Goal: Task Accomplishment & Management: Complete application form

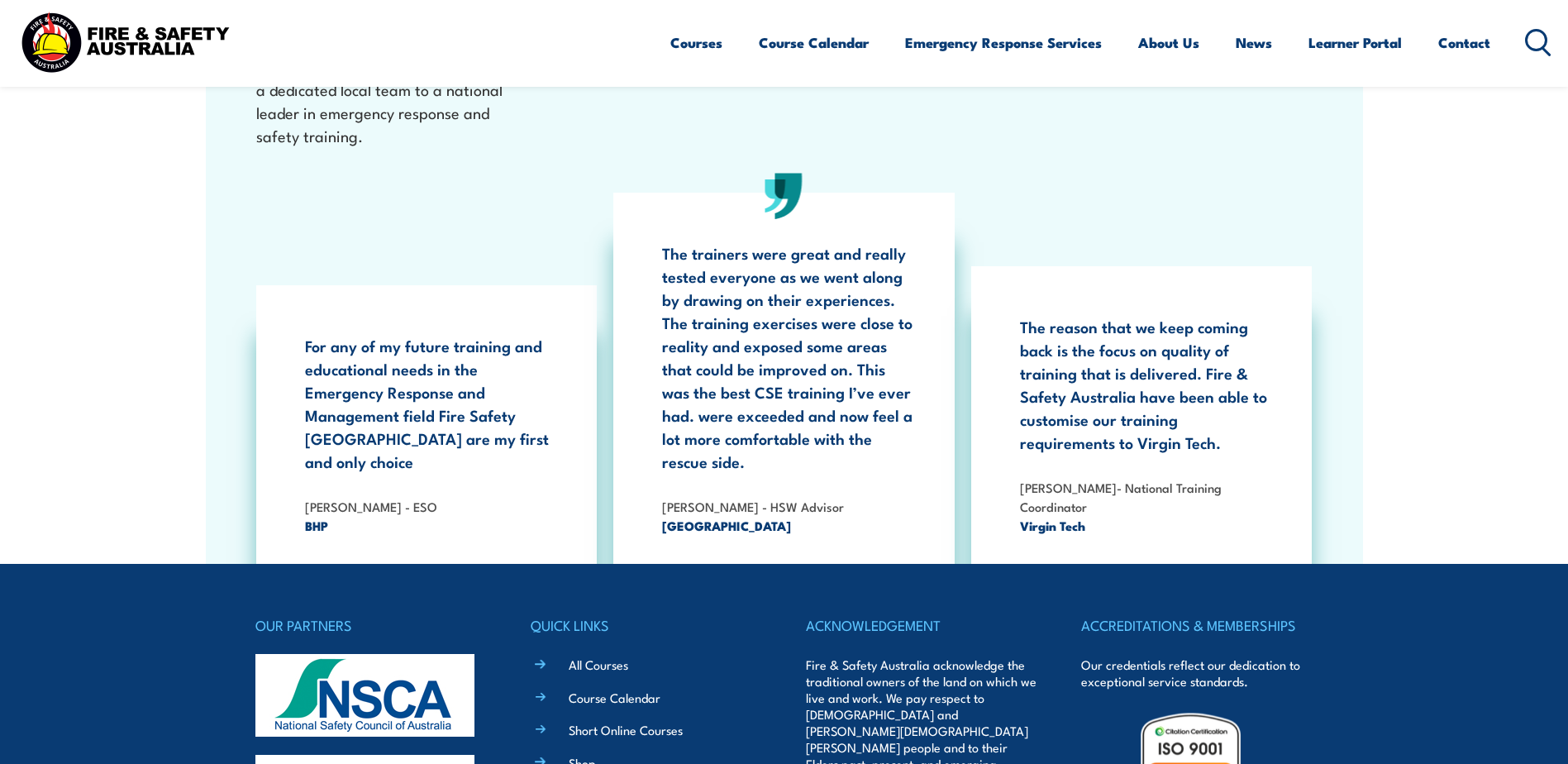
scroll to position [2611, 0]
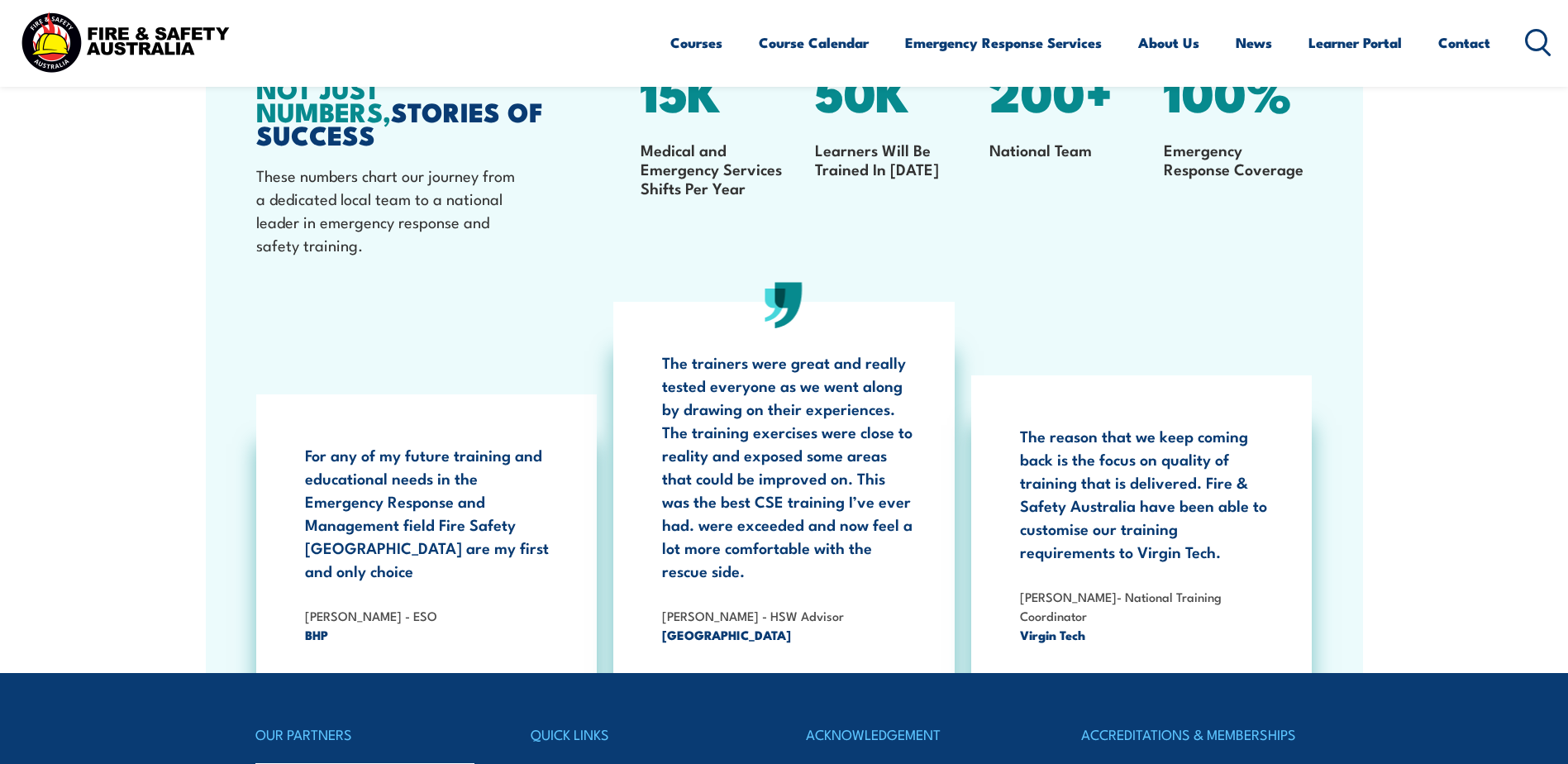
drag, startPoint x: 1468, startPoint y: 38, endPoint x: 1490, endPoint y: 53, distance: 26.6
click at [1468, 38] on link "Contact" at bounding box center [1464, 42] width 52 height 44
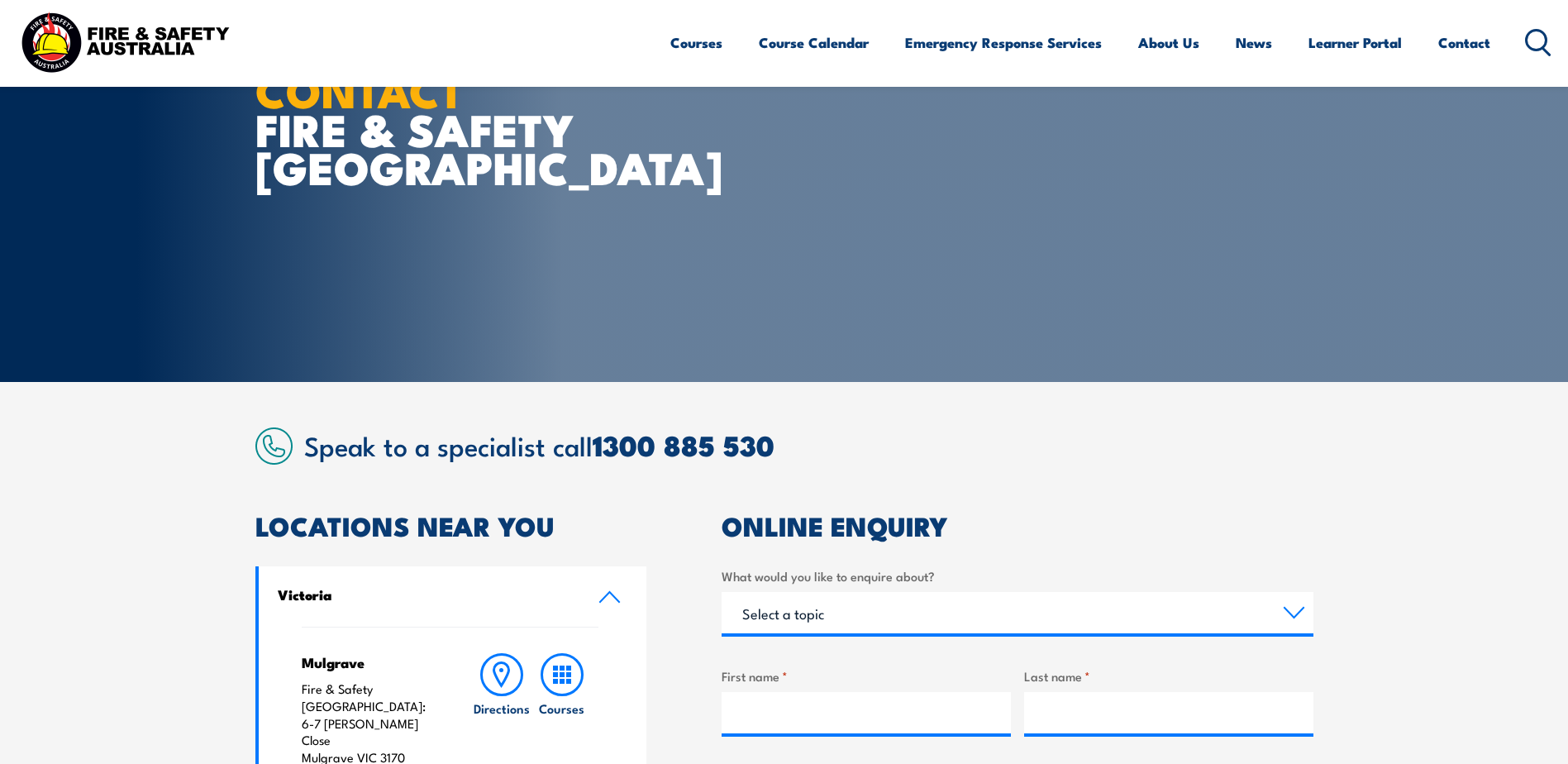
scroll to position [248, 0]
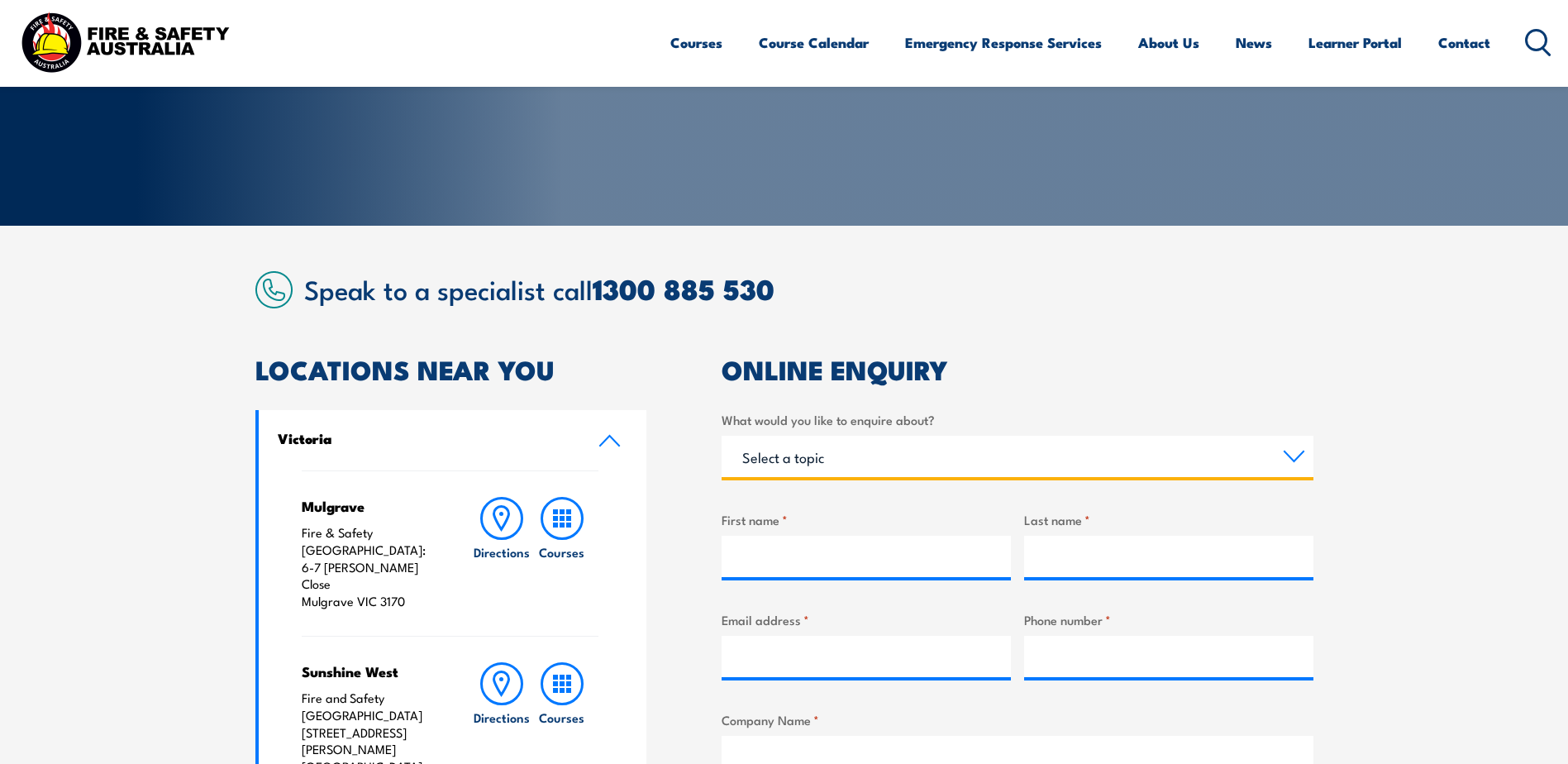
click at [1301, 454] on select "Select a topic Training Emergency Response Services General Enquiry" at bounding box center [1017, 457] width 591 height 41
click at [1472, 474] on section "Speak to a specialist call 1300 885 530 LOCATIONS NEAR YOU Victoria Mulgrave Fi…" at bounding box center [784, 758] width 1568 height 1066
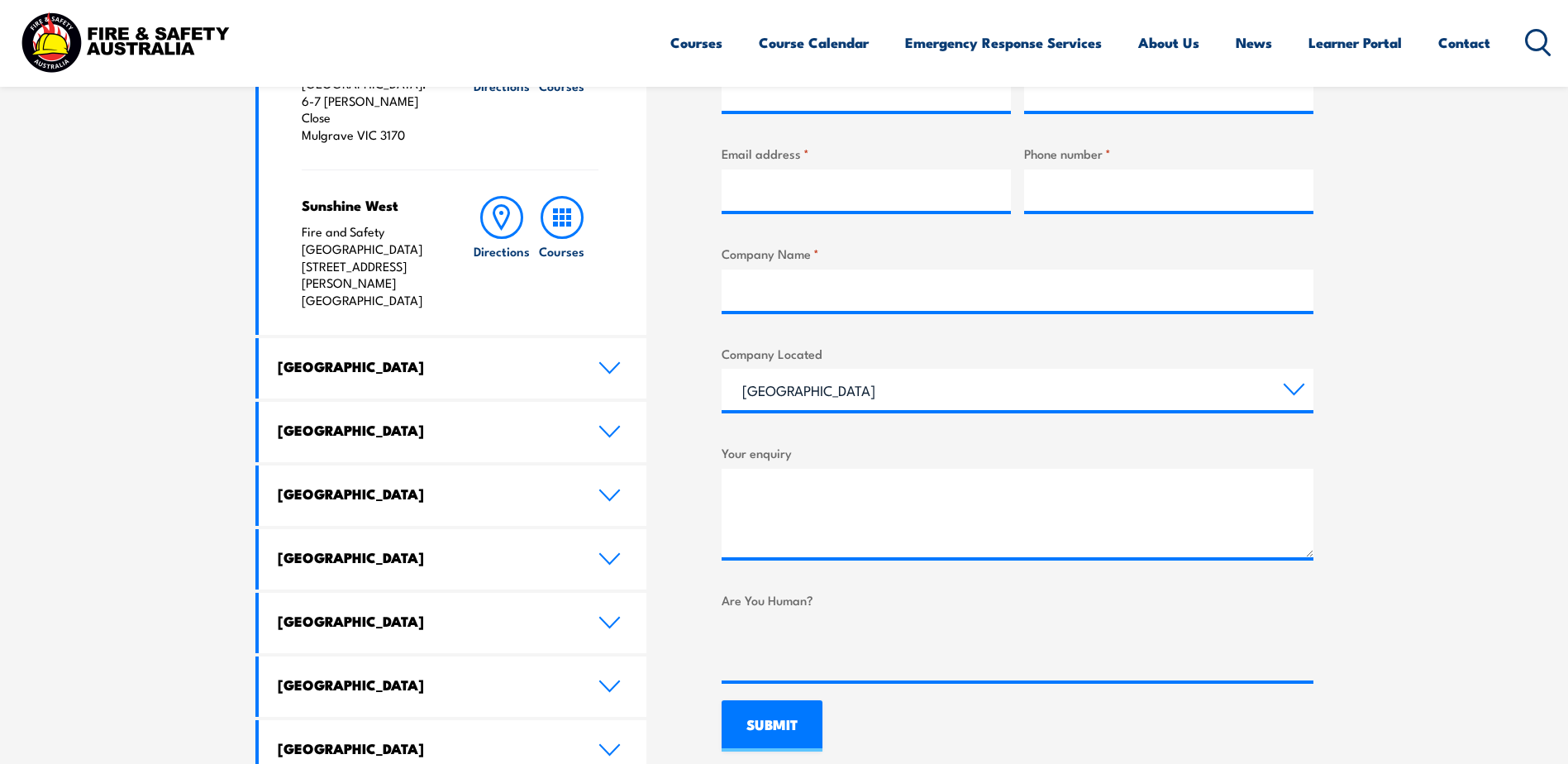
scroll to position [744, 0]
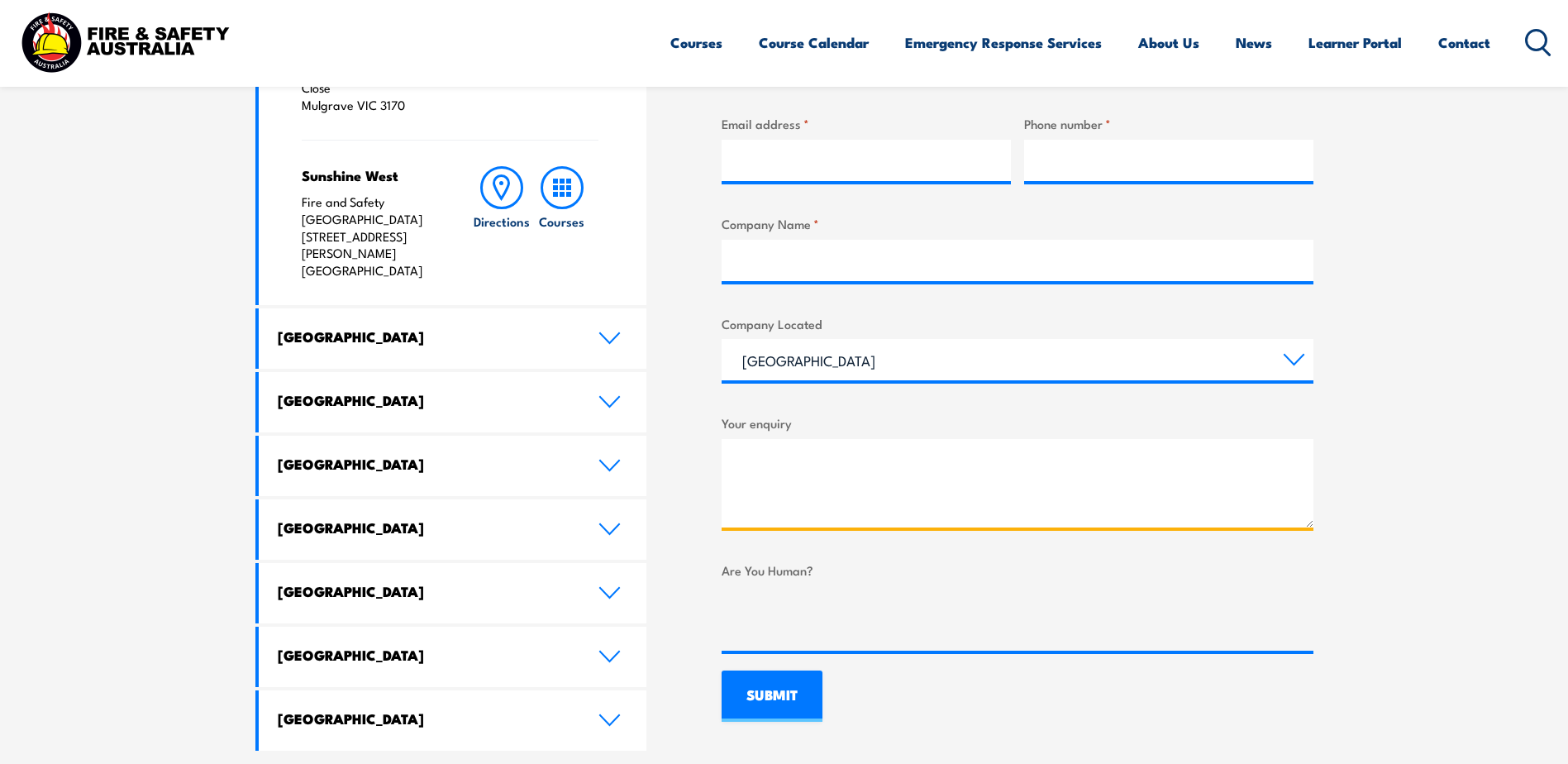
click at [796, 493] on textarea "Your enquiry" at bounding box center [1017, 483] width 591 height 88
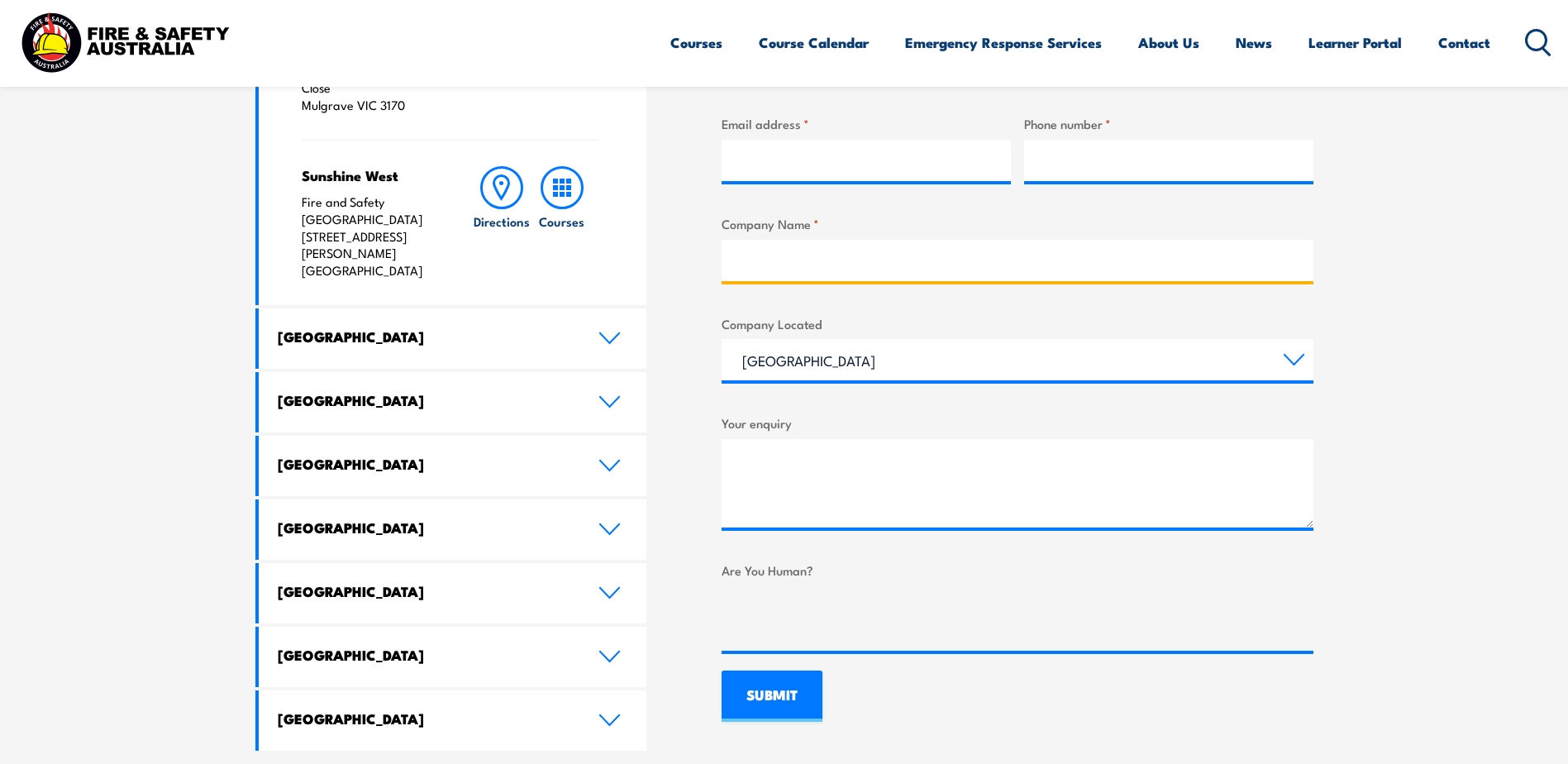
click at [790, 249] on input "Company Name *" at bounding box center [1017, 261] width 591 height 41
click at [814, 261] on input "South East water" at bounding box center [1017, 261] width 591 height 41
type input "South East Water"
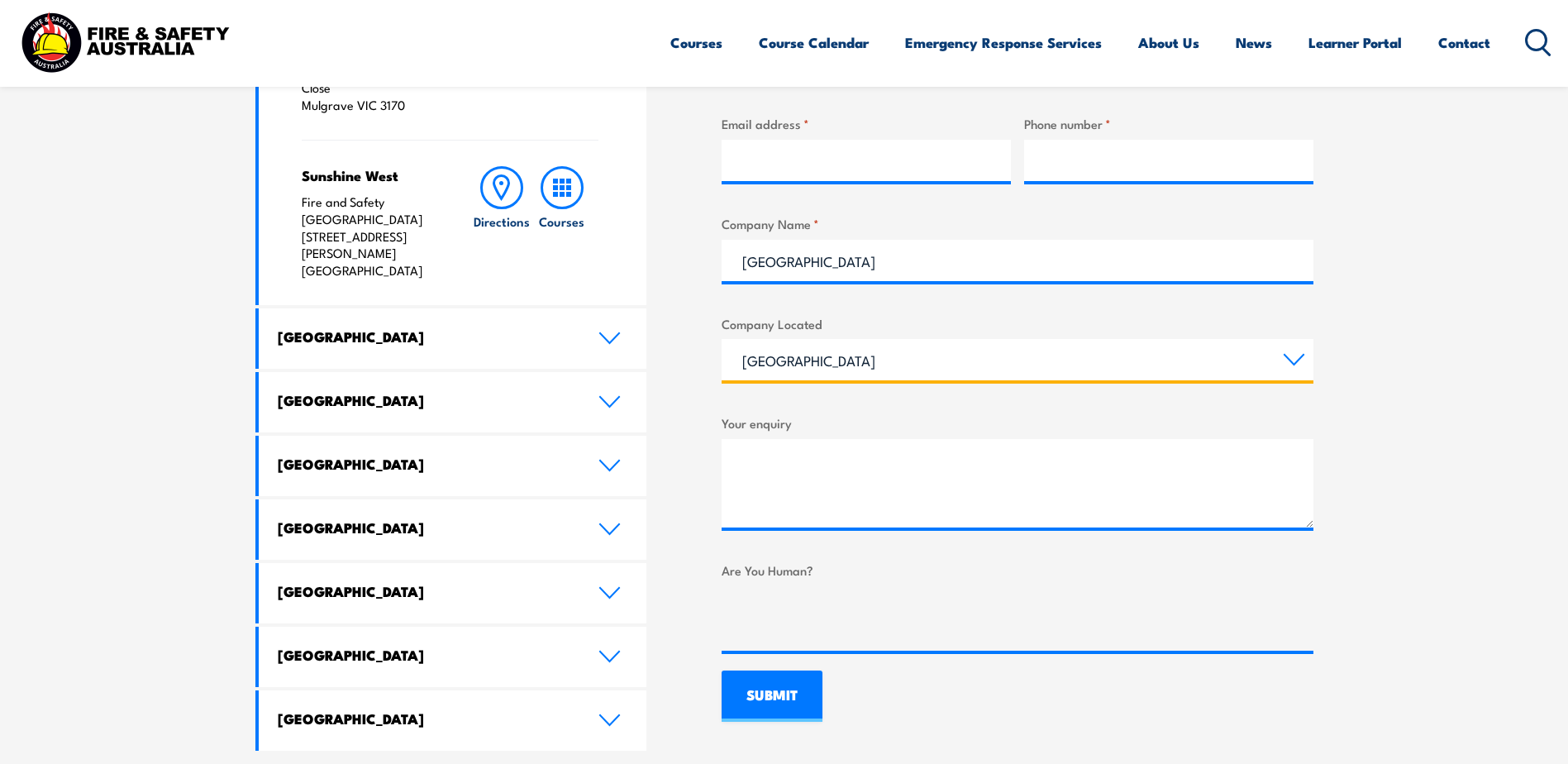
drag, startPoint x: 826, startPoint y: 352, endPoint x: 874, endPoint y: 352, distance: 48.0
click at [826, 352] on select "Queensland New South Wales Australian Capital Territory Victoria South Australi…" at bounding box center [1017, 359] width 591 height 41
select select "Victoria"
click at [722, 338] on select "Queensland New South Wales Australian Capital Territory Victoria South Australi…" at bounding box center [1017, 359] width 591 height 41
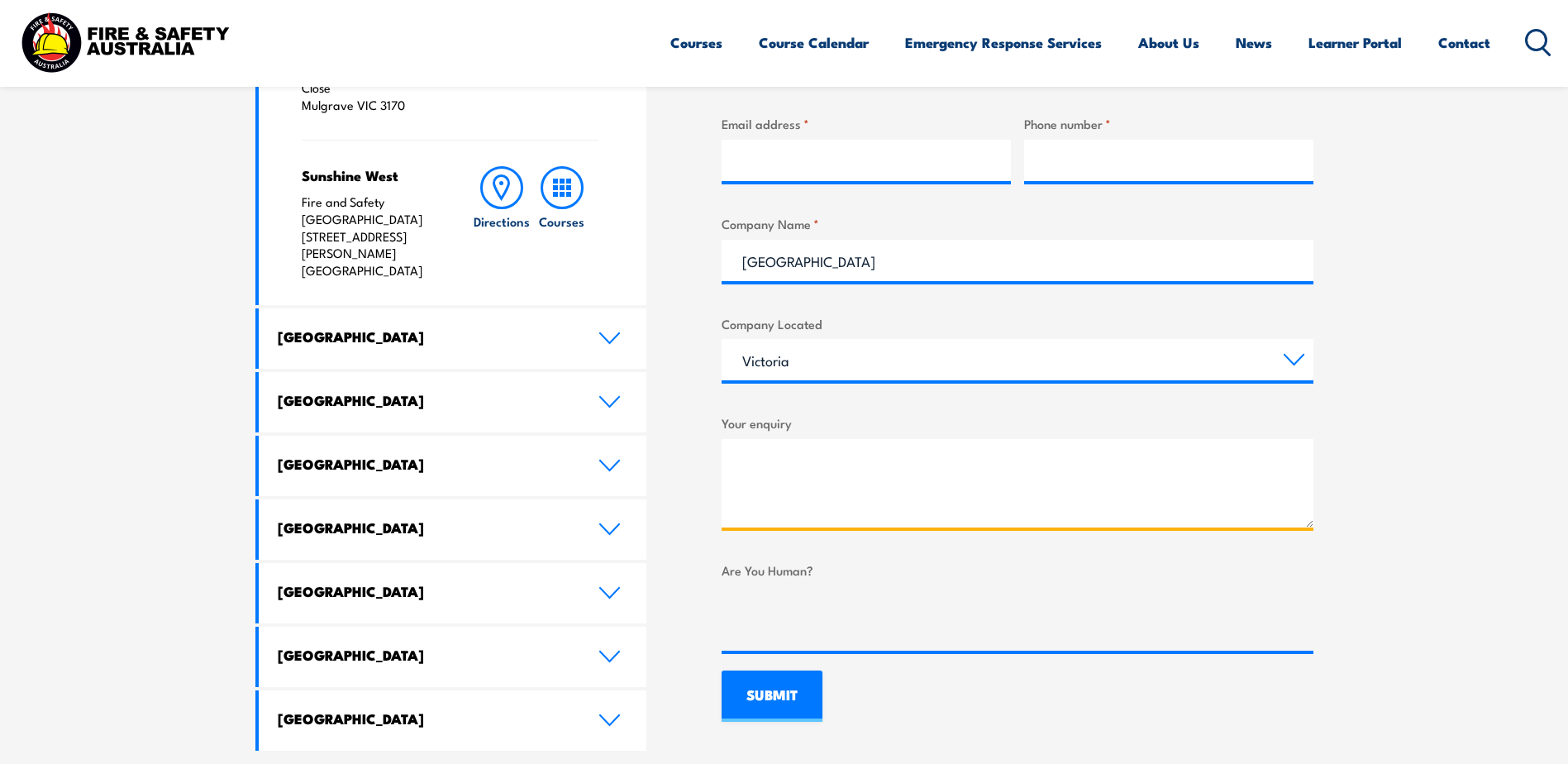
click at [801, 451] on textarea "Your enquiry" at bounding box center [1017, 483] width 591 height 88
type textarea "Can I please subscribe to your email list? I cant see where to subscribe on you…"
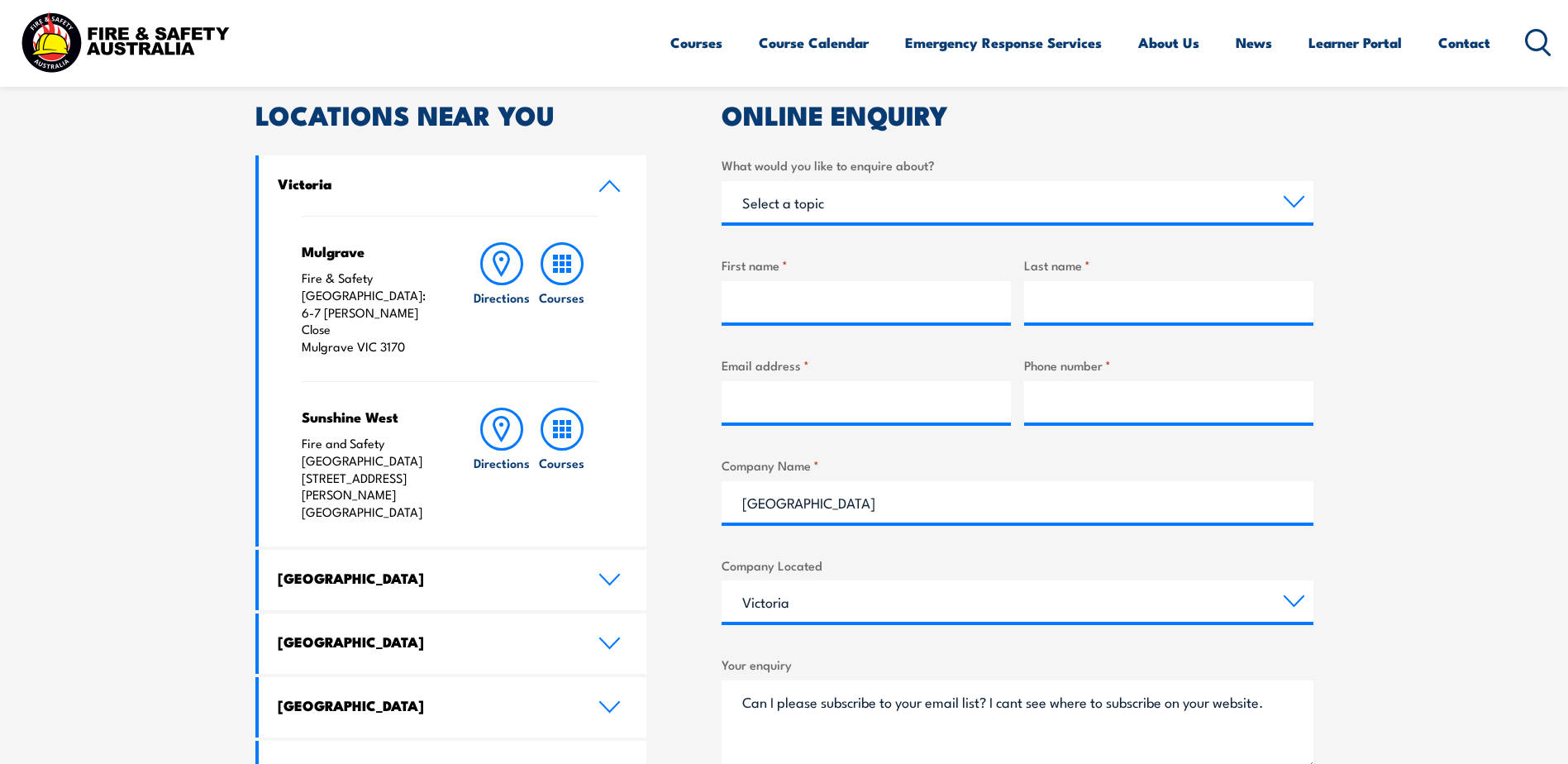
scroll to position [496, 0]
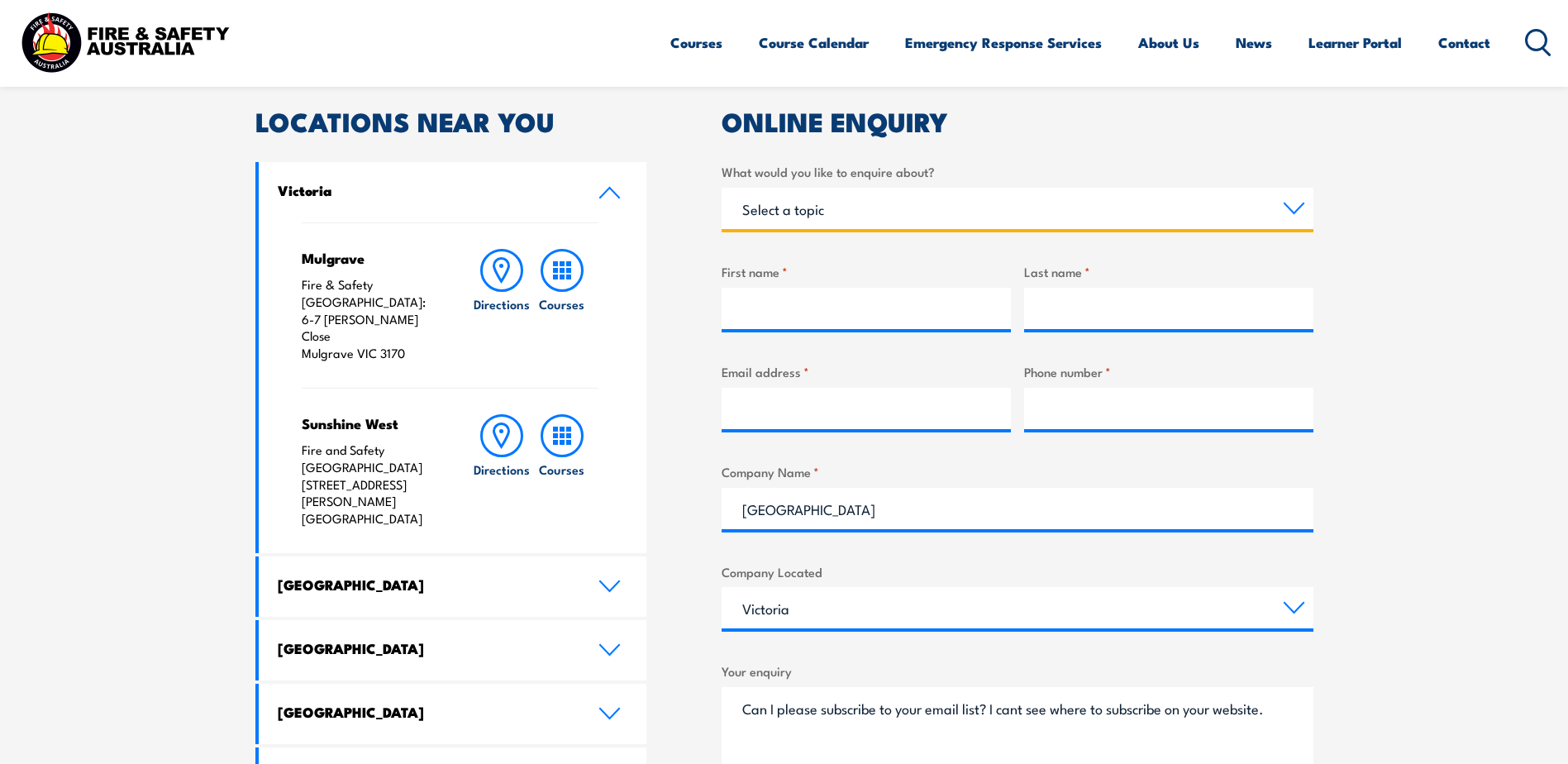
click at [893, 205] on select "Select a topic Training Emergency Response Services General Enquiry" at bounding box center [1017, 208] width 591 height 41
select select "General Enquiry"
click at [722, 187] on select "Select a topic Training Emergency Response Services General Enquiry" at bounding box center [1017, 208] width 591 height 41
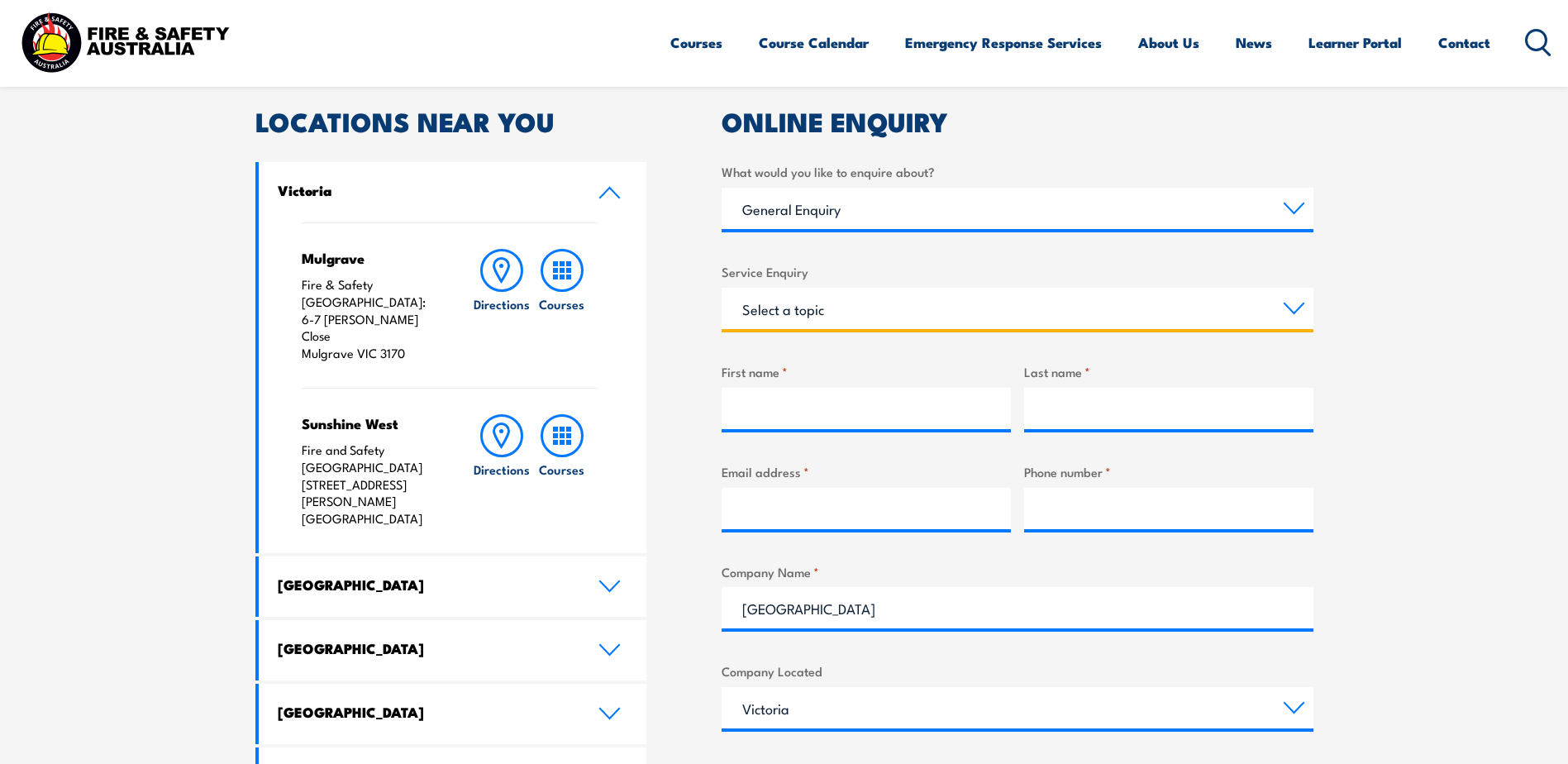
click at [829, 315] on select "Select a topic Assistance in completing an online enrolment booking Request a c…" at bounding box center [1017, 308] width 591 height 41
select select "Other"
click at [722, 288] on select "Select a topic Assistance in completing an online enrolment booking Request a c…" at bounding box center [1017, 308] width 591 height 41
click at [793, 398] on input "First name *" at bounding box center [866, 409] width 290 height 41
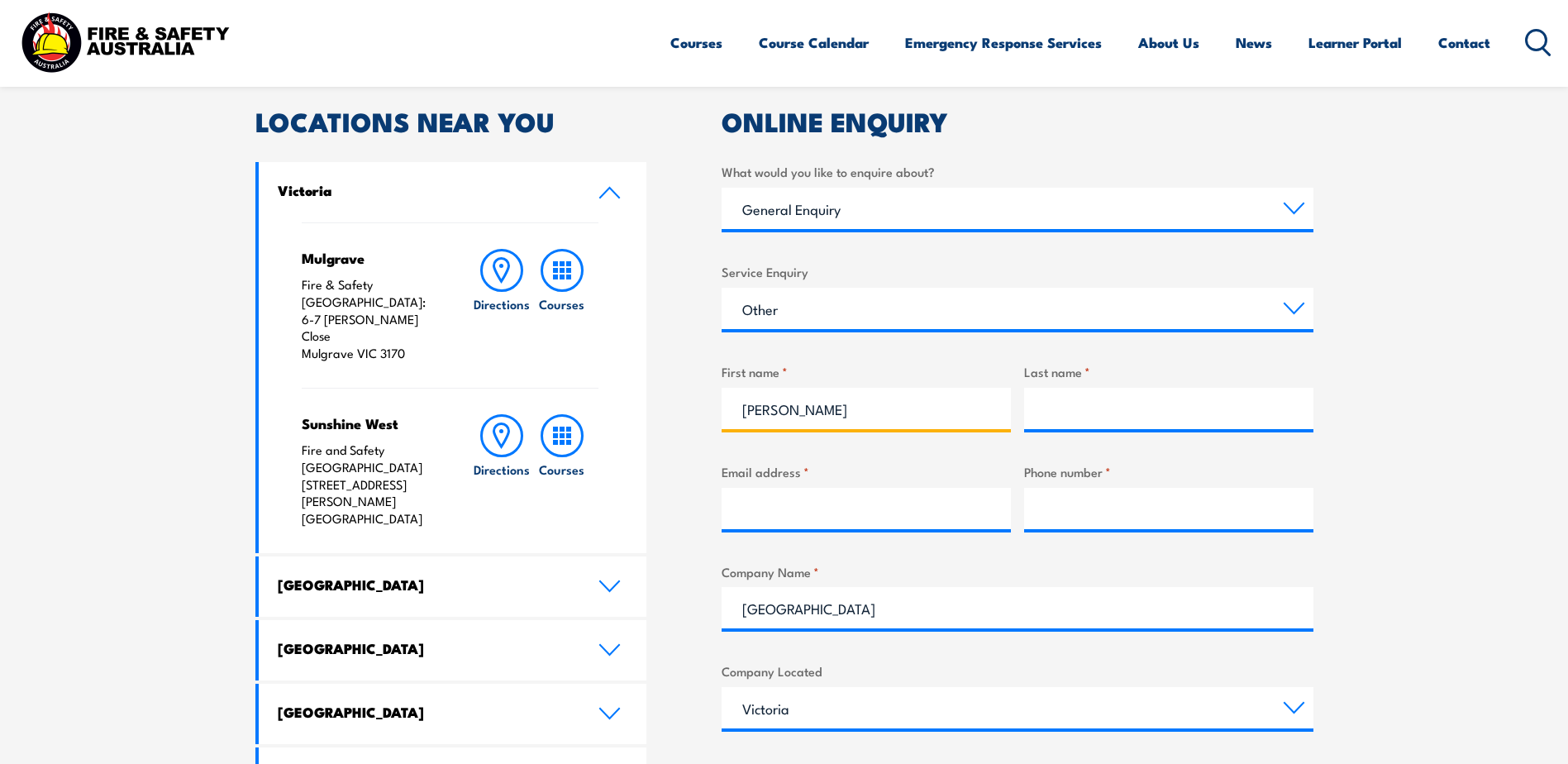
type input "Theresa"
type input "Stevens"
click at [731, 516] on input "Email address *" at bounding box center [866, 508] width 290 height 41
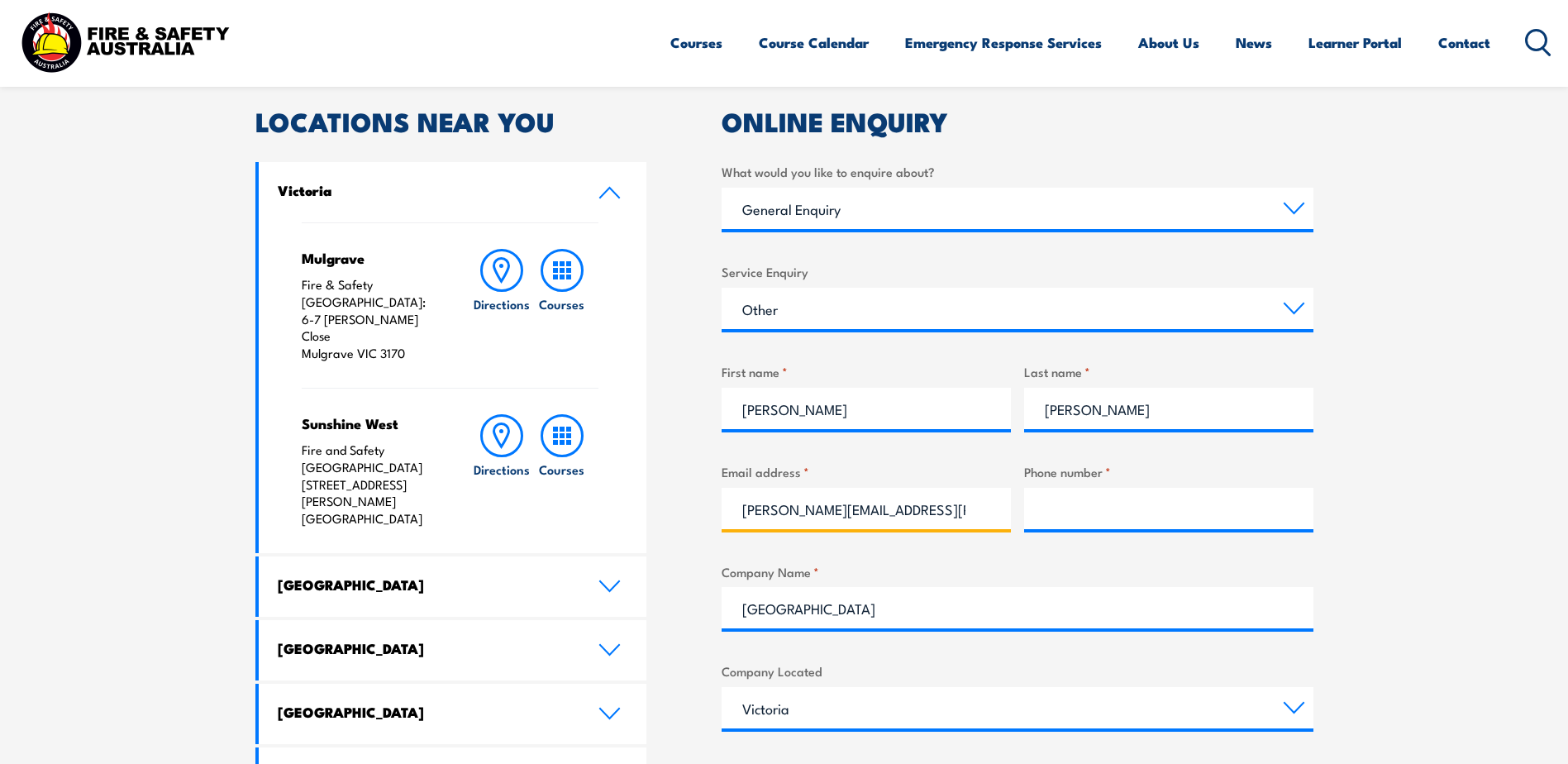
type input "theresa.stevens@sew.com.au"
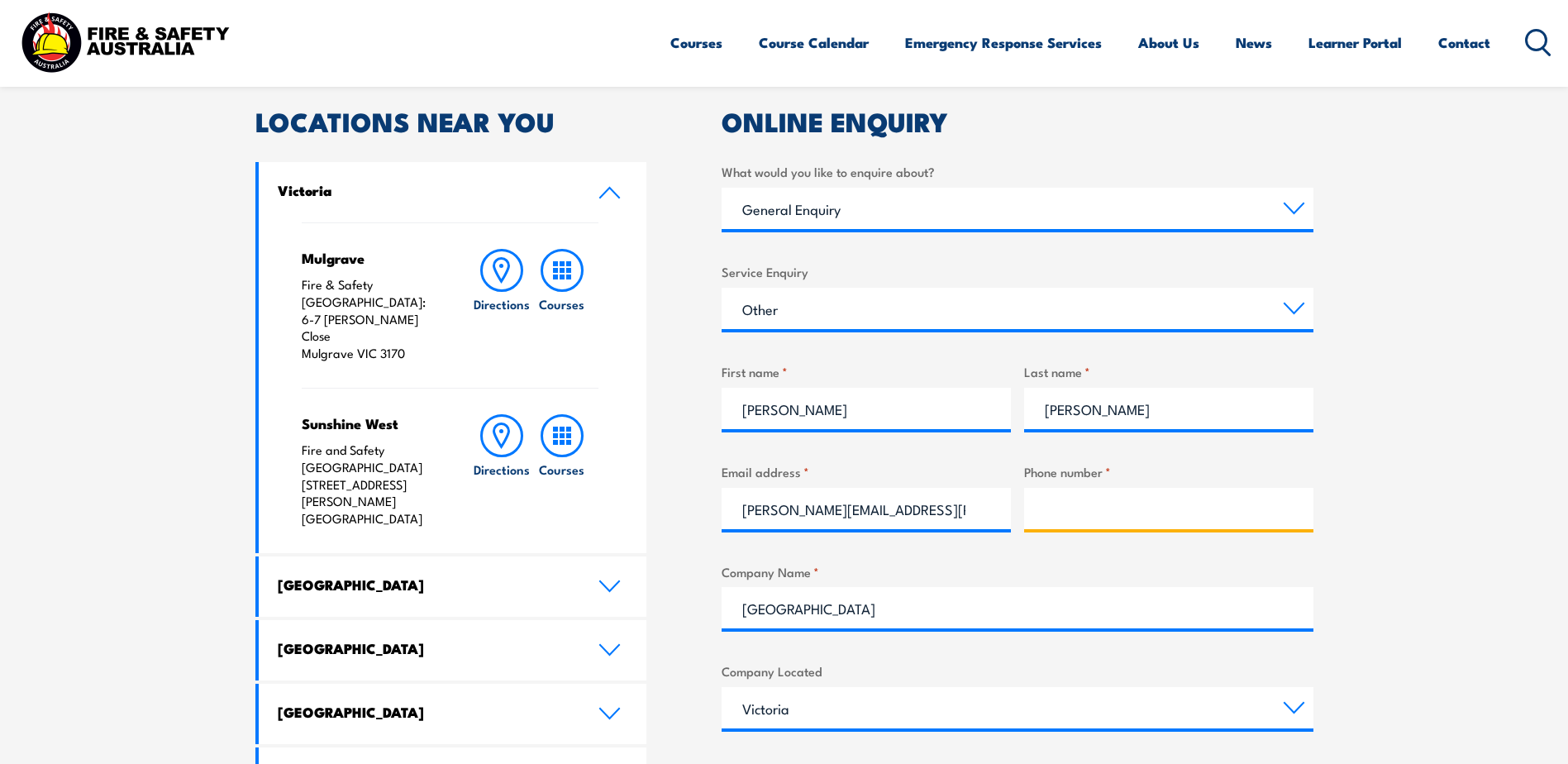
click at [1048, 504] on input "Phone number *" at bounding box center [1168, 508] width 290 height 41
type input "0455486804"
click at [1377, 510] on section "Speak to a specialist call 1300 885 530 LOCATIONS NEAR YOU Victoria Mulgrave Fi…" at bounding box center [784, 546] width 1568 height 1137
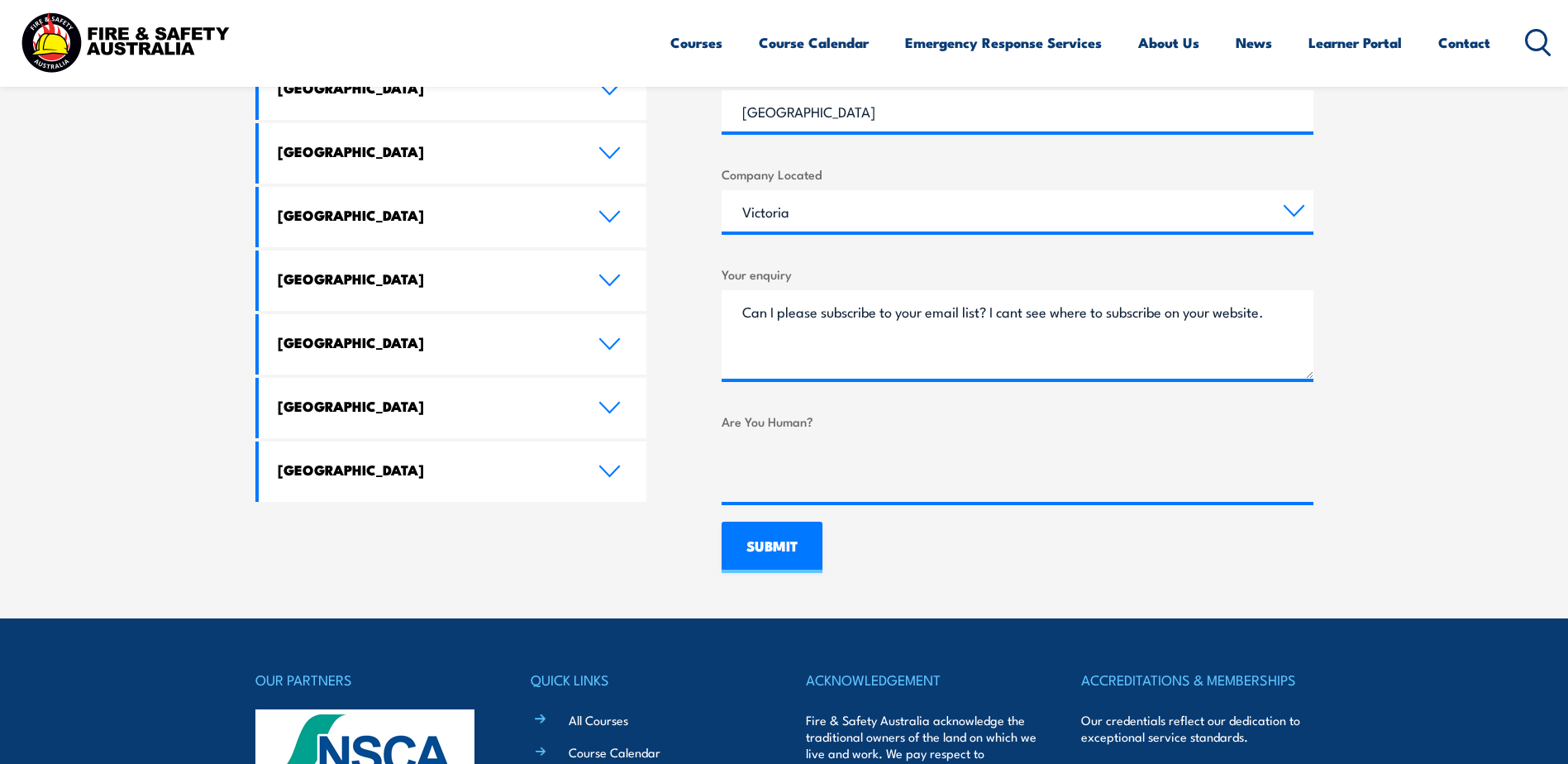
scroll to position [1074, 0]
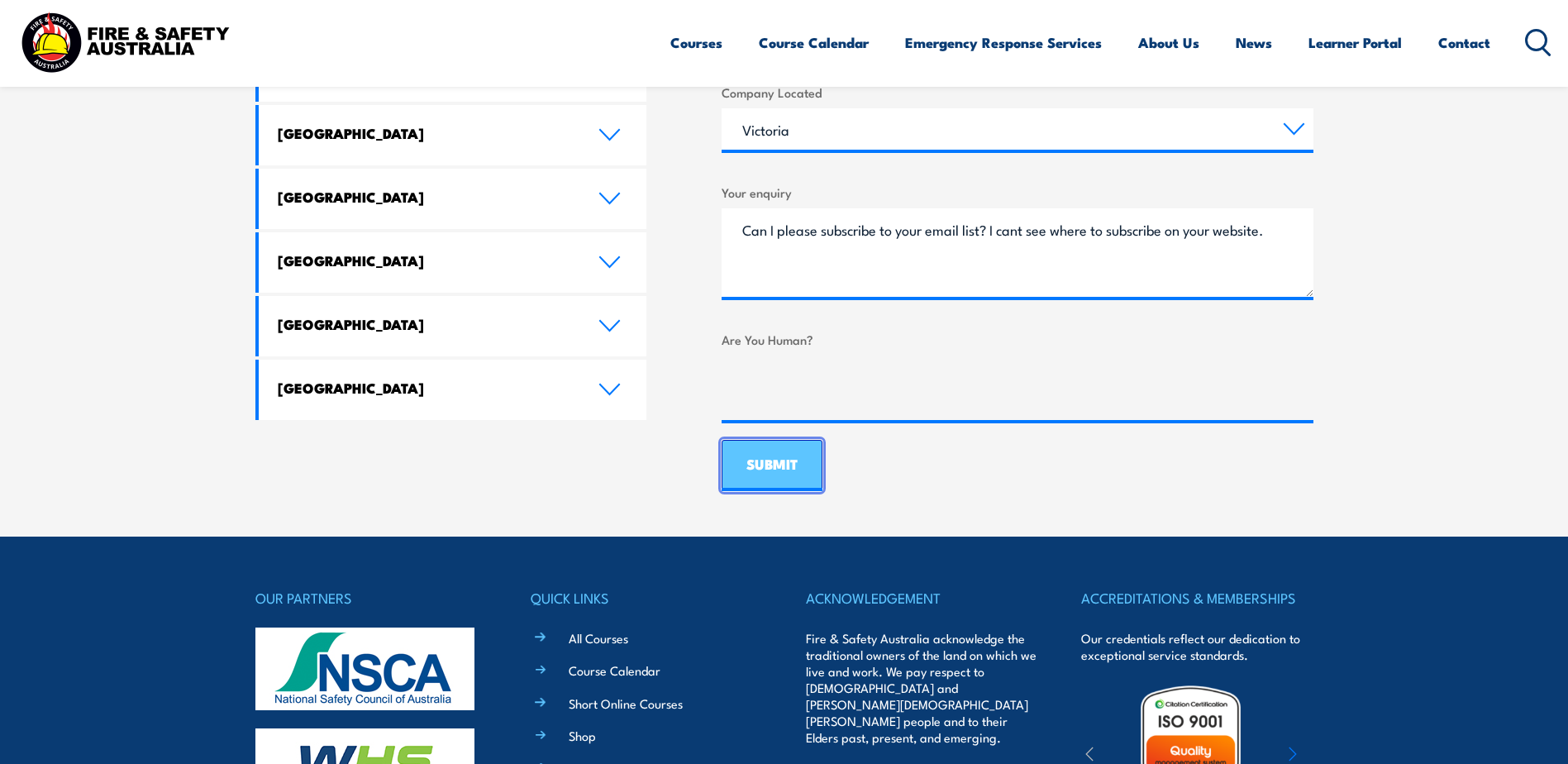
click at [763, 475] on input "SUBMIT" at bounding box center [772, 465] width 101 height 52
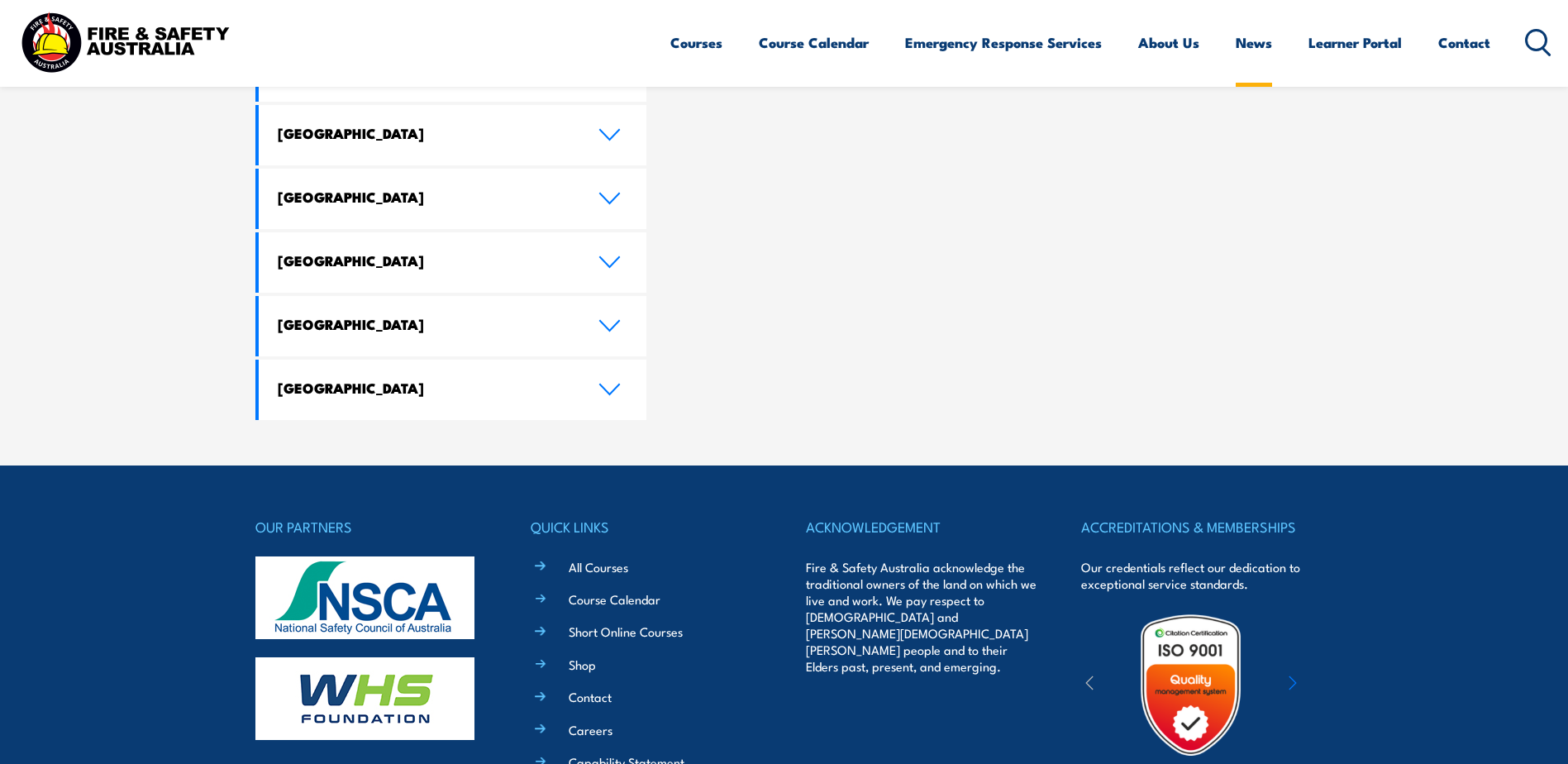
click at [1252, 45] on link "News" at bounding box center [1253, 42] width 37 height 44
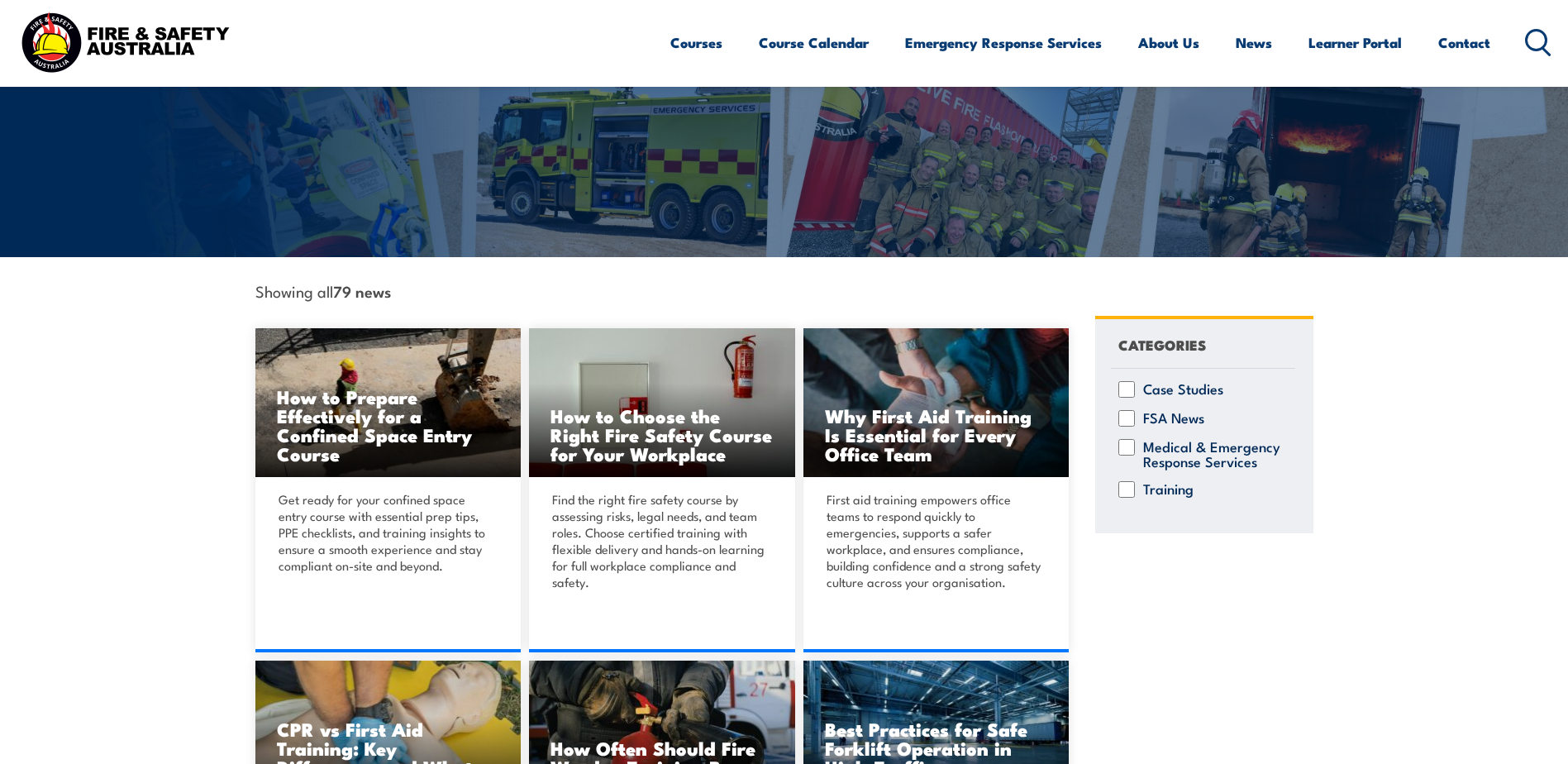
scroll to position [178, 0]
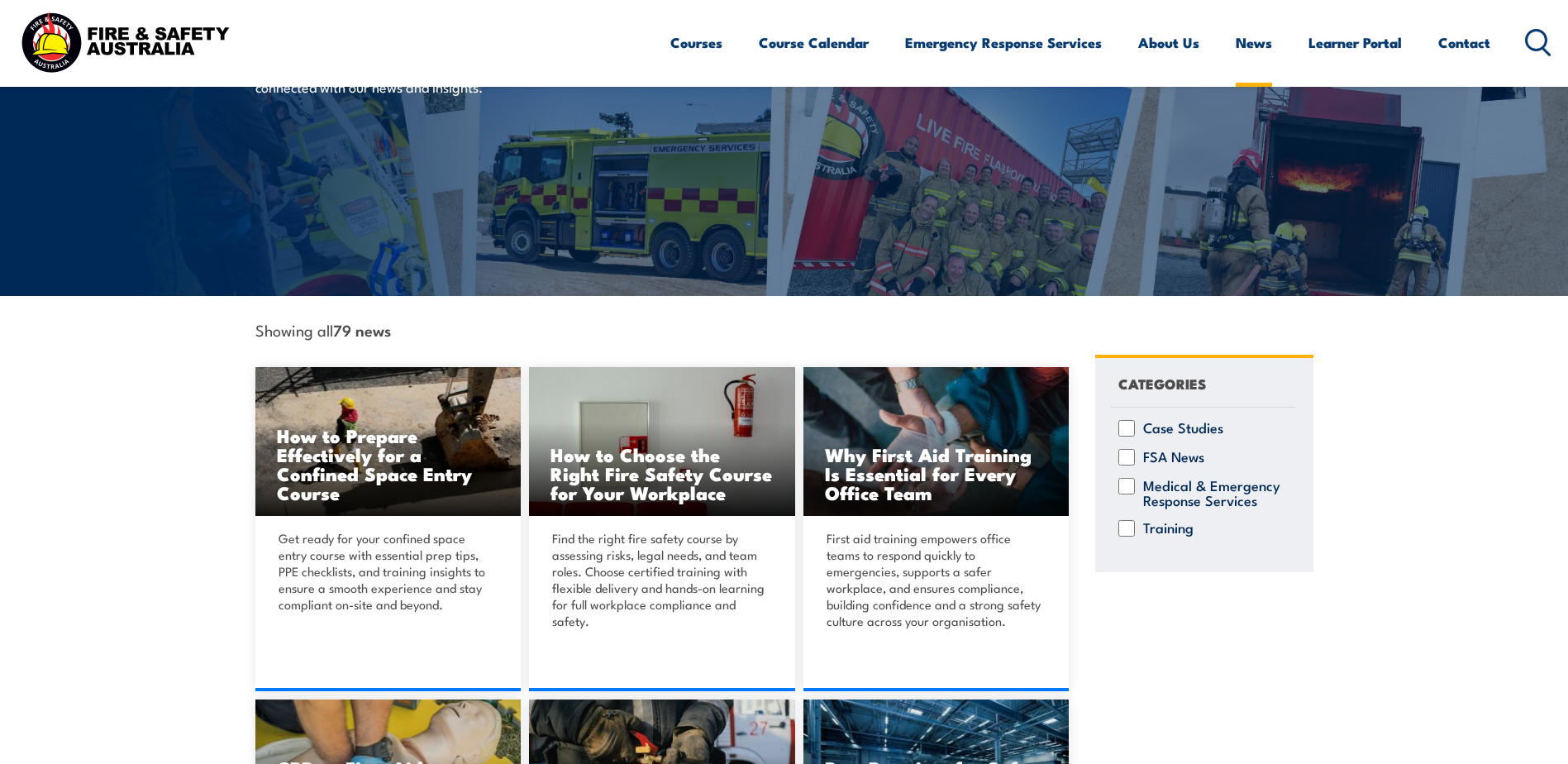
click at [1247, 44] on link "News" at bounding box center [1253, 42] width 37 height 44
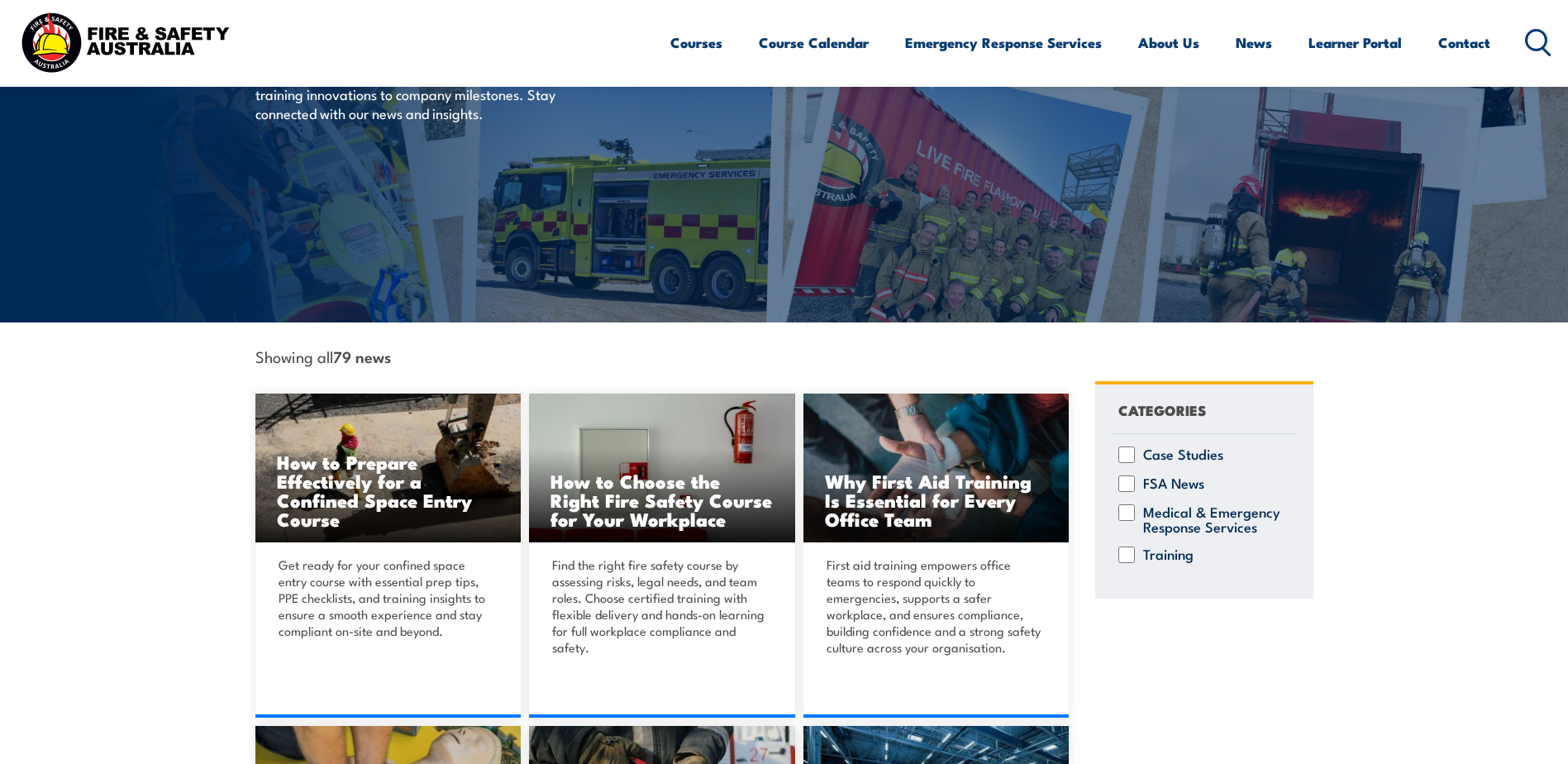
scroll to position [165, 0]
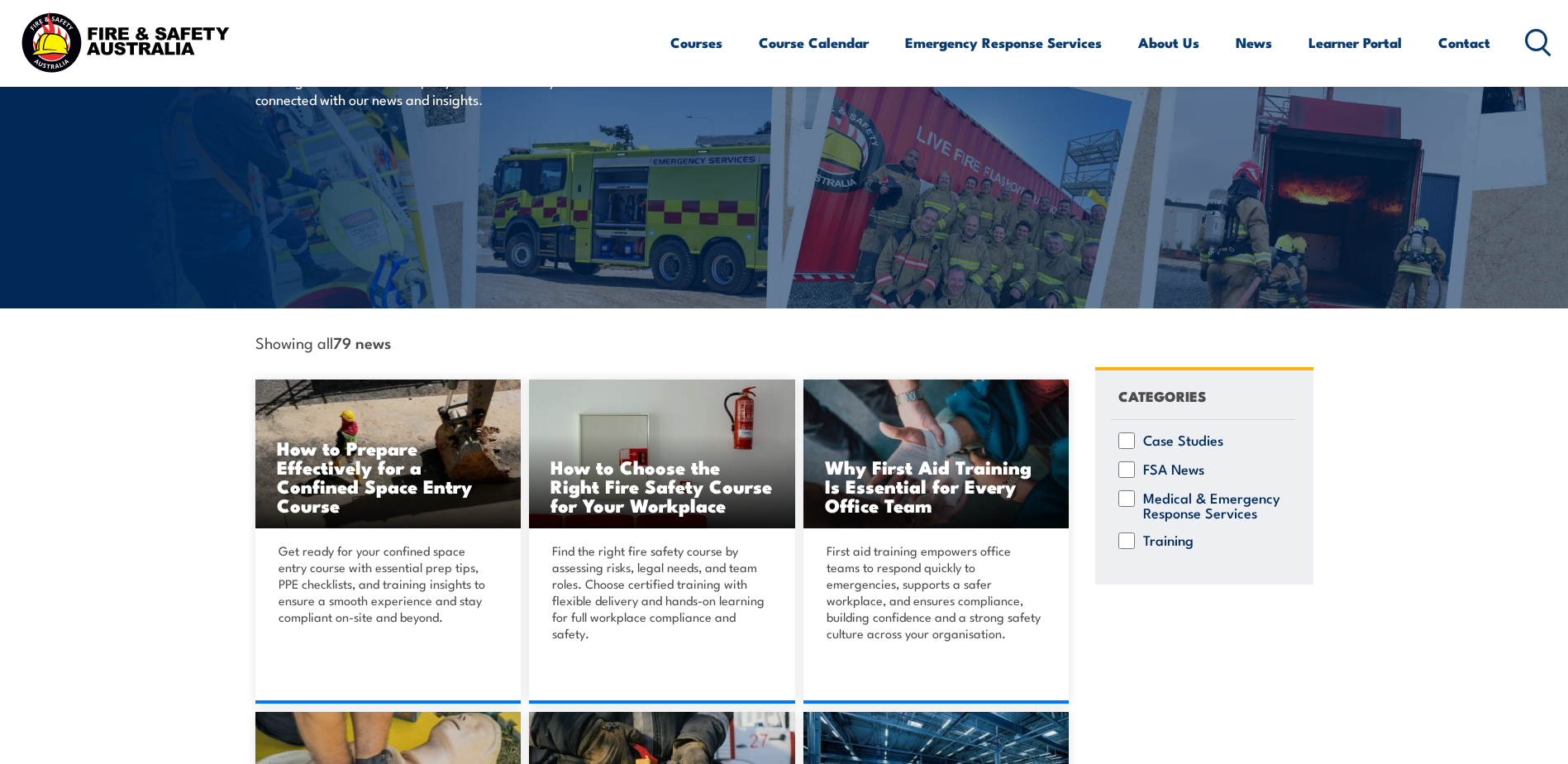
click at [1127, 538] on input "Training" at bounding box center [1127, 541] width 17 height 17
checkbox input "true"
click at [1130, 500] on input "Medical & Emergency Response Services" at bounding box center [1127, 499] width 17 height 17
checkbox input "true"
click at [1128, 461] on input "FSA News" at bounding box center [1127, 470] width 17 height 17
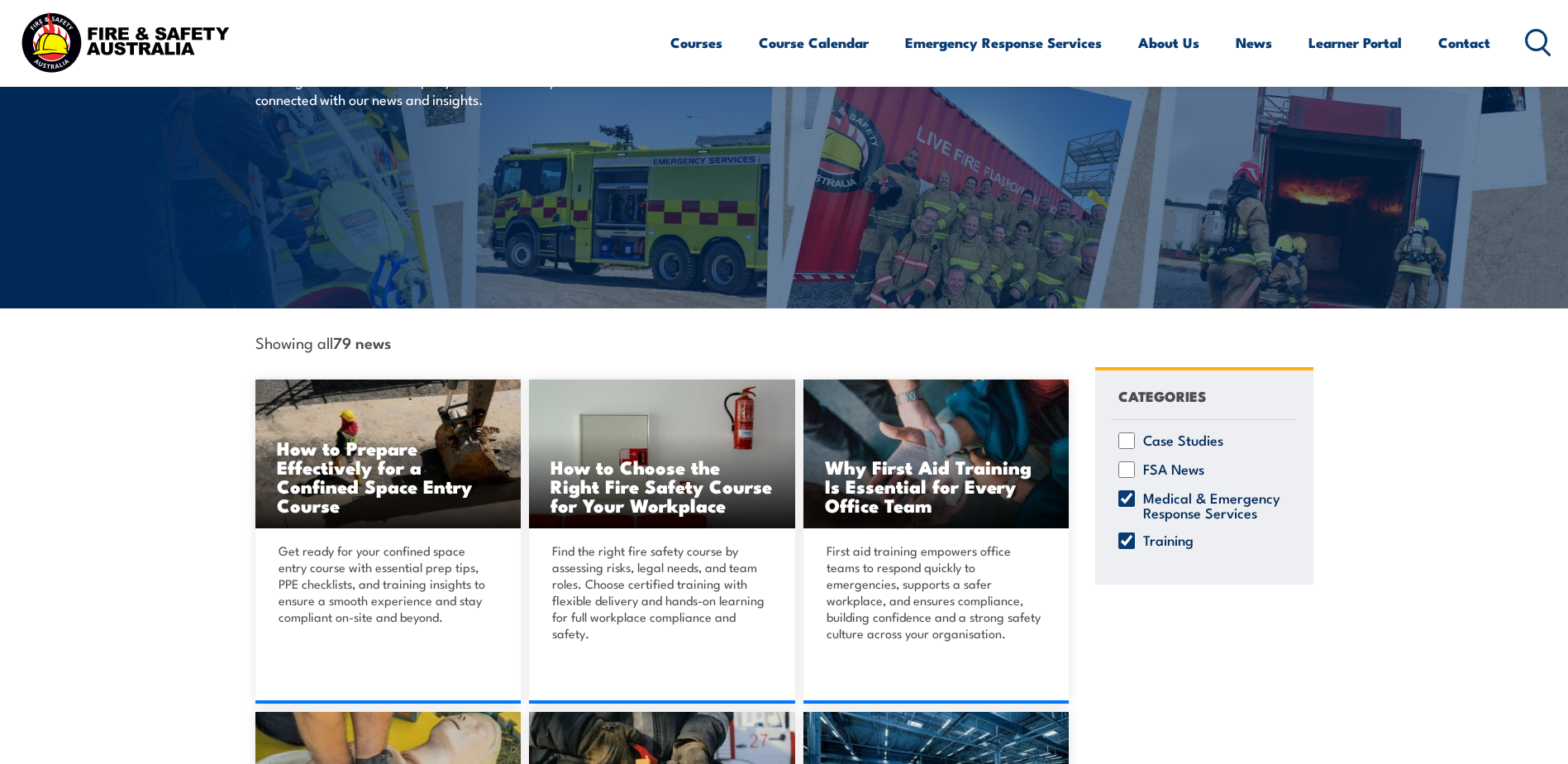
checkbox input "true"
click at [1122, 439] on input "Case Studies" at bounding box center [1127, 441] width 17 height 17
checkbox input "true"
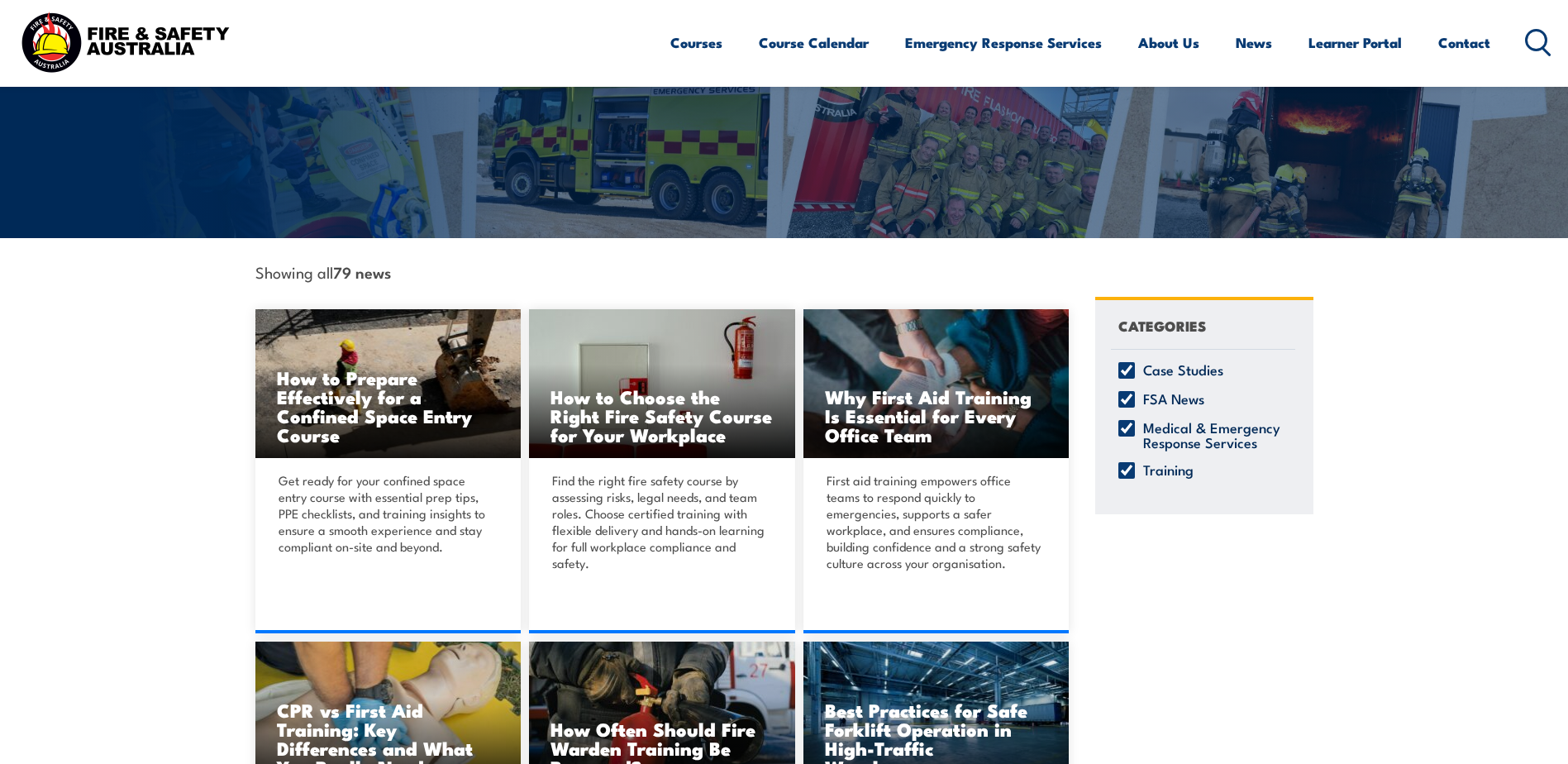
scroll to position [404, 0]
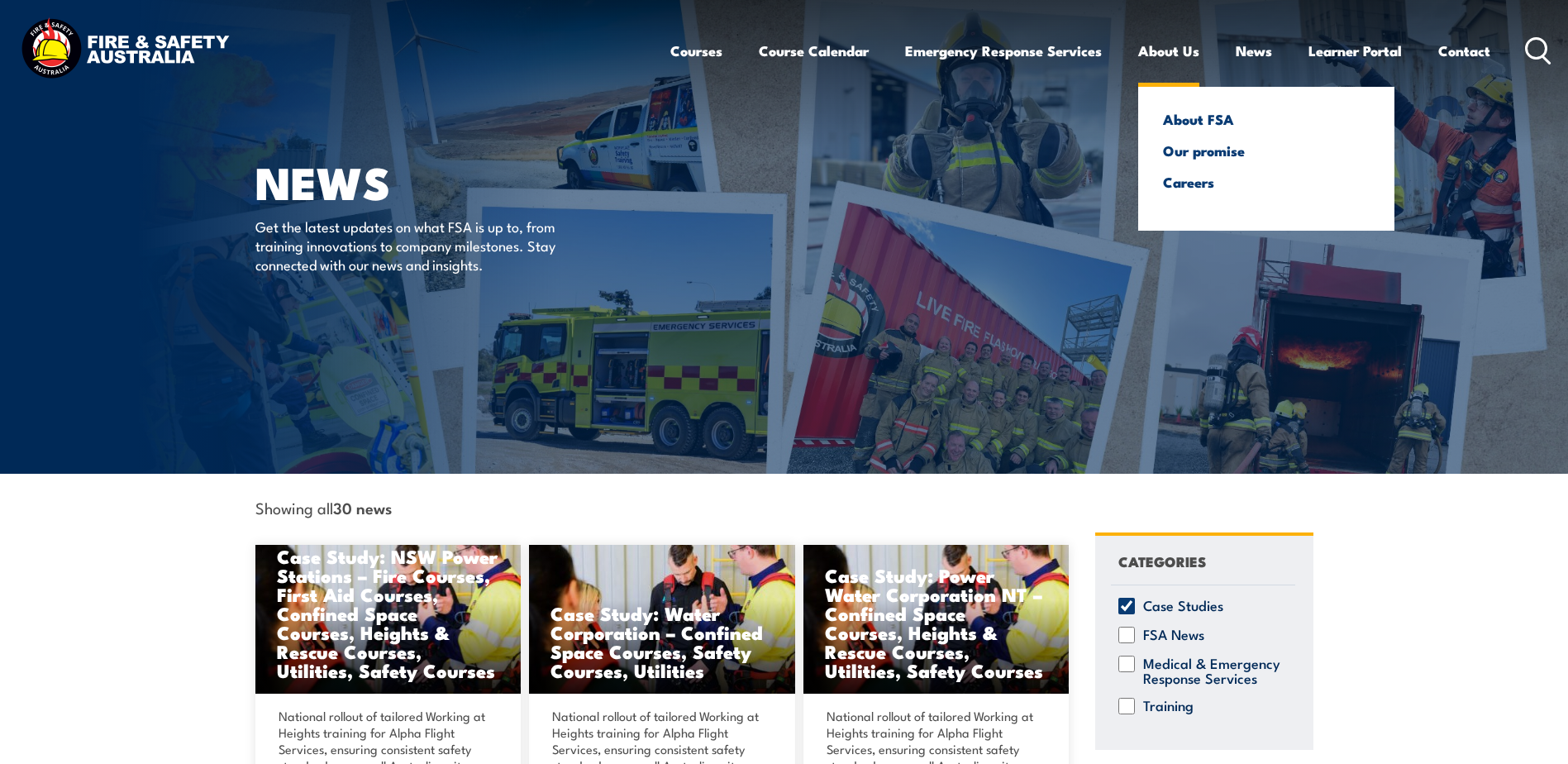
click at [1159, 52] on link "About Us" at bounding box center [1168, 51] width 61 height 44
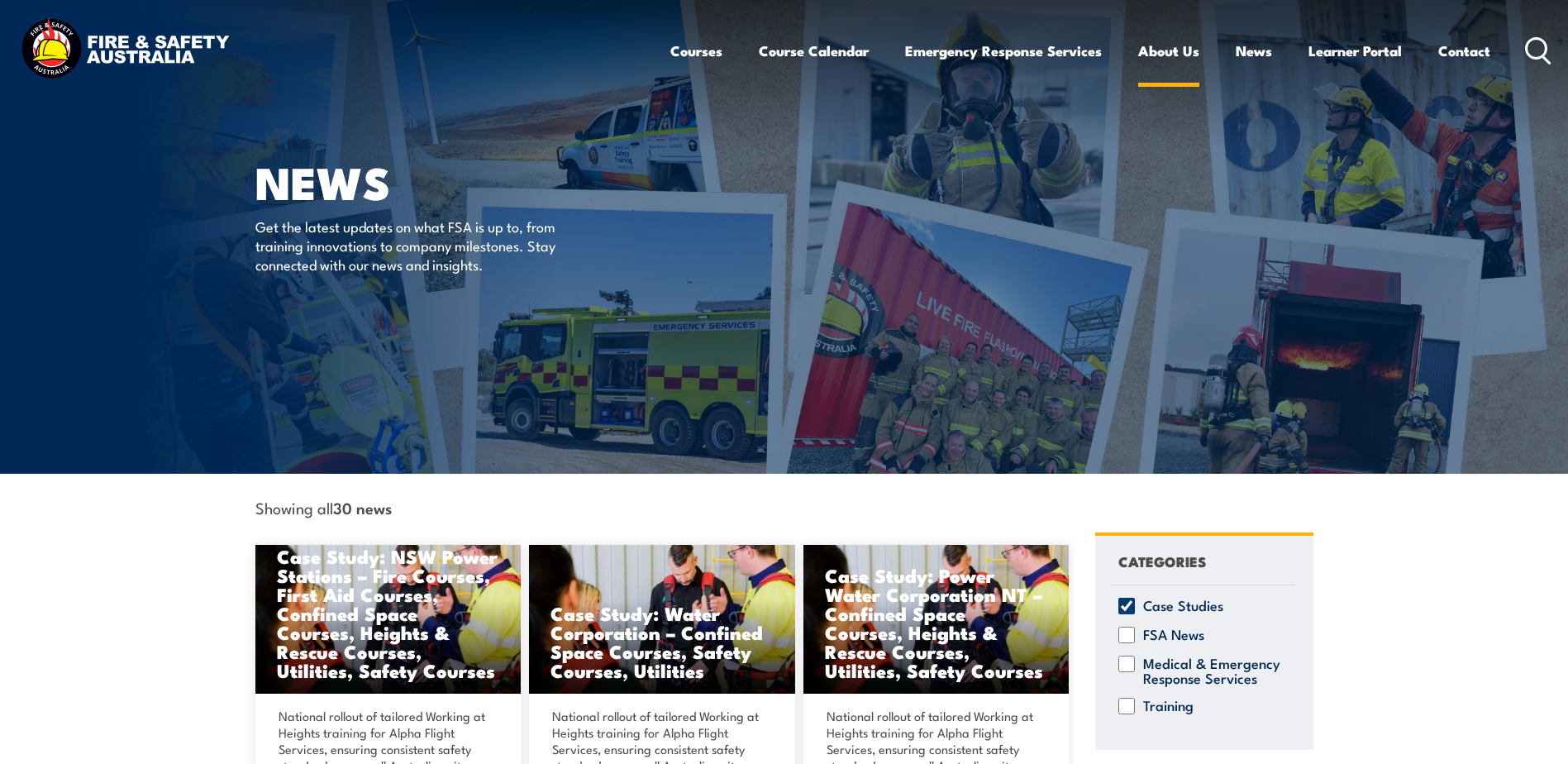
click at [1156, 50] on link "About Us" at bounding box center [1168, 51] width 61 height 44
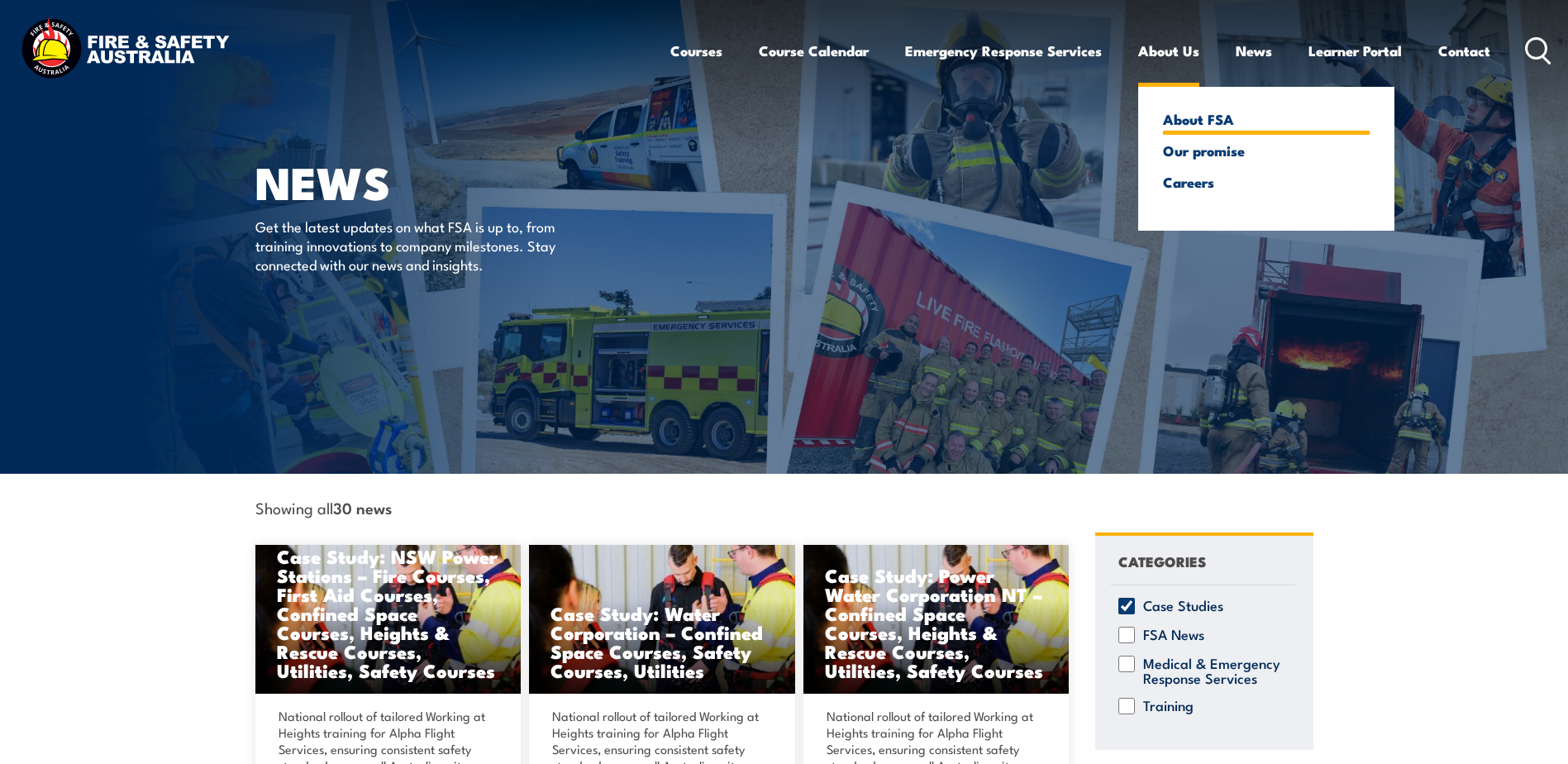
click at [1174, 122] on link "About FSA" at bounding box center [1266, 119] width 206 height 15
